Goal: Find specific page/section: Find specific page/section

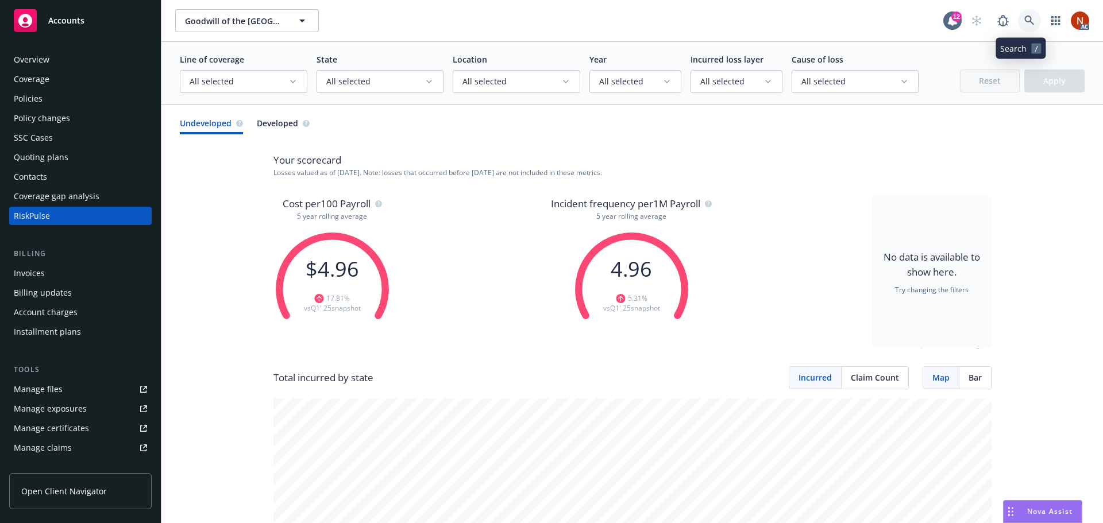
click at [1024, 22] on icon at bounding box center [1029, 21] width 10 height 10
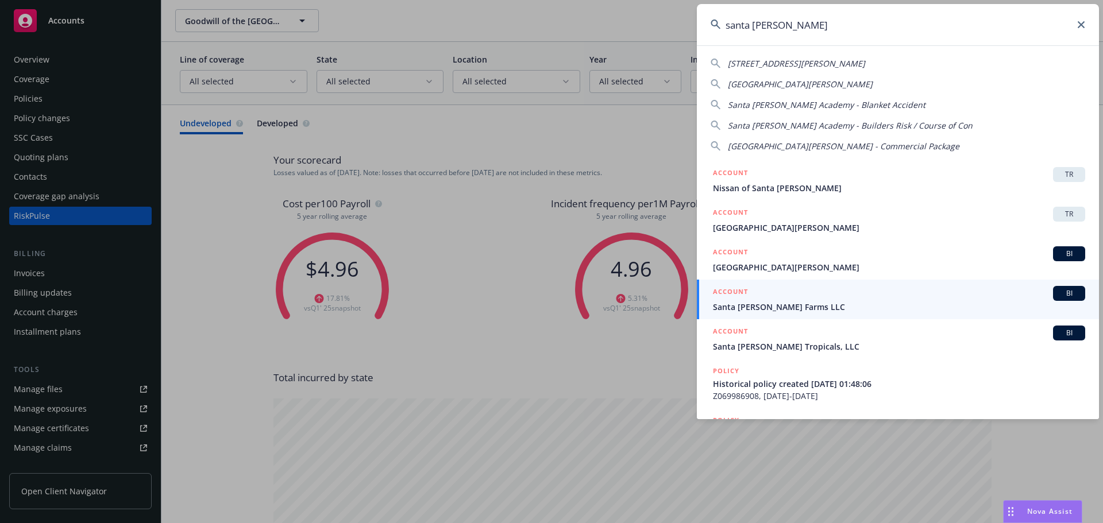
type input "santa [PERSON_NAME]"
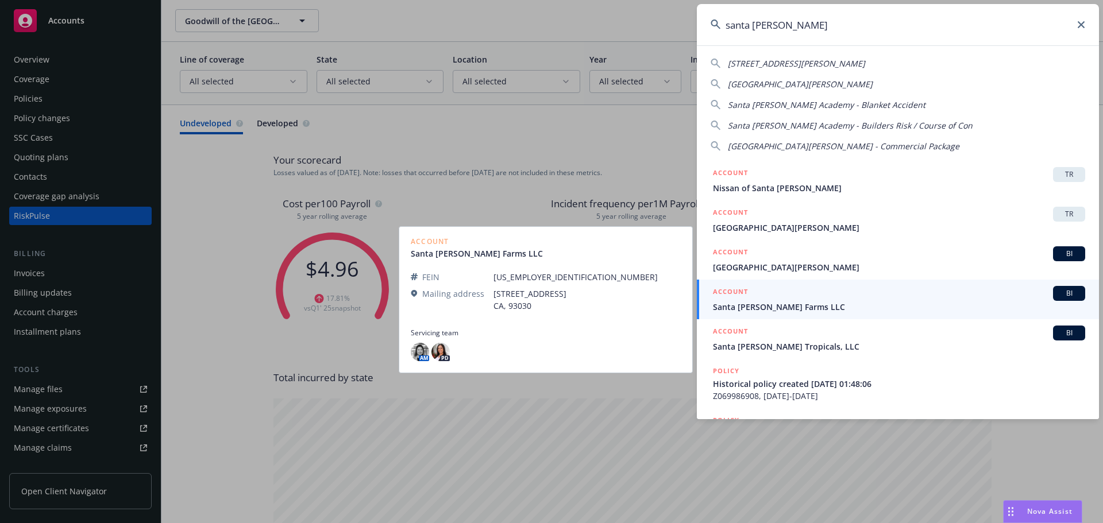
click at [831, 305] on span "Santa [PERSON_NAME] Farms LLC" at bounding box center [899, 307] width 372 height 12
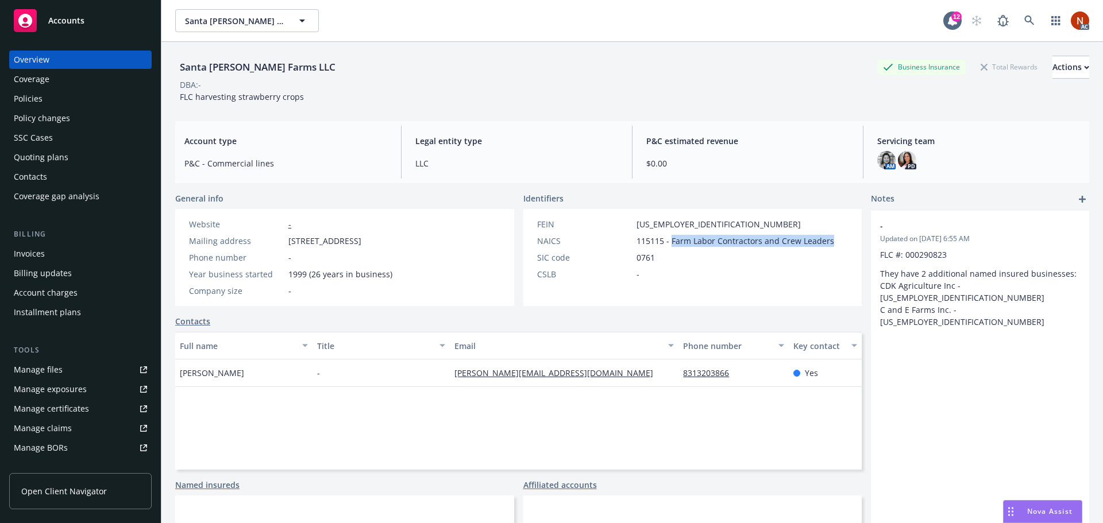
drag, startPoint x: 666, startPoint y: 243, endPoint x: 830, endPoint y: 241, distance: 164.3
click at [830, 241] on div "FEIN [US_EMPLOYER_IDENTIFICATION_NUMBER] NAICS 115115 - Farm Labor Contractors …" at bounding box center [685, 257] width 325 height 97
copy span "Farm Labor Contractors and Crew Leaders"
